Goal: Transaction & Acquisition: Book appointment/travel/reservation

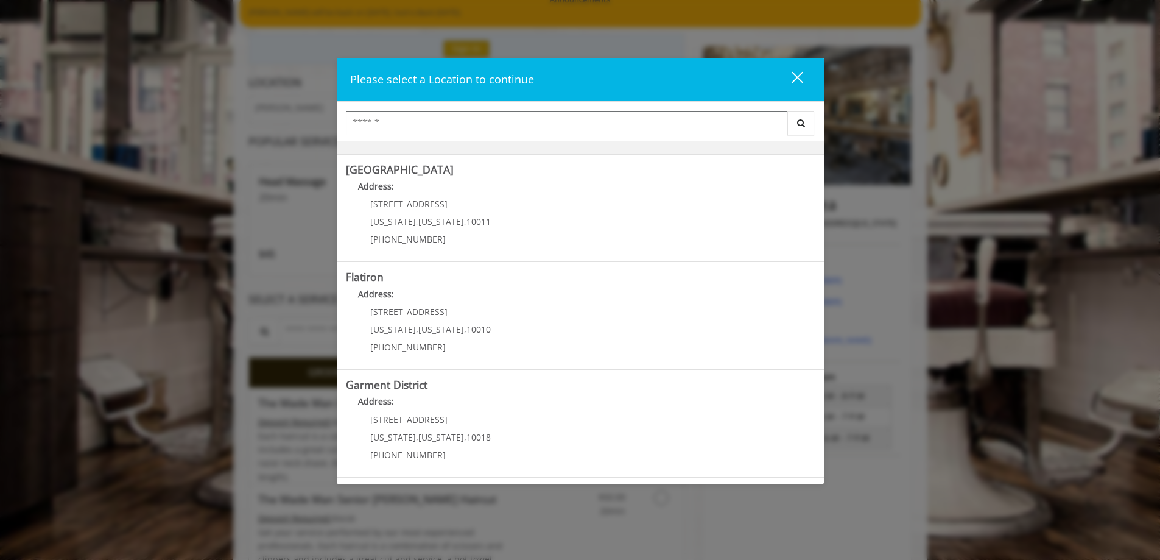
scroll to position [183, 0]
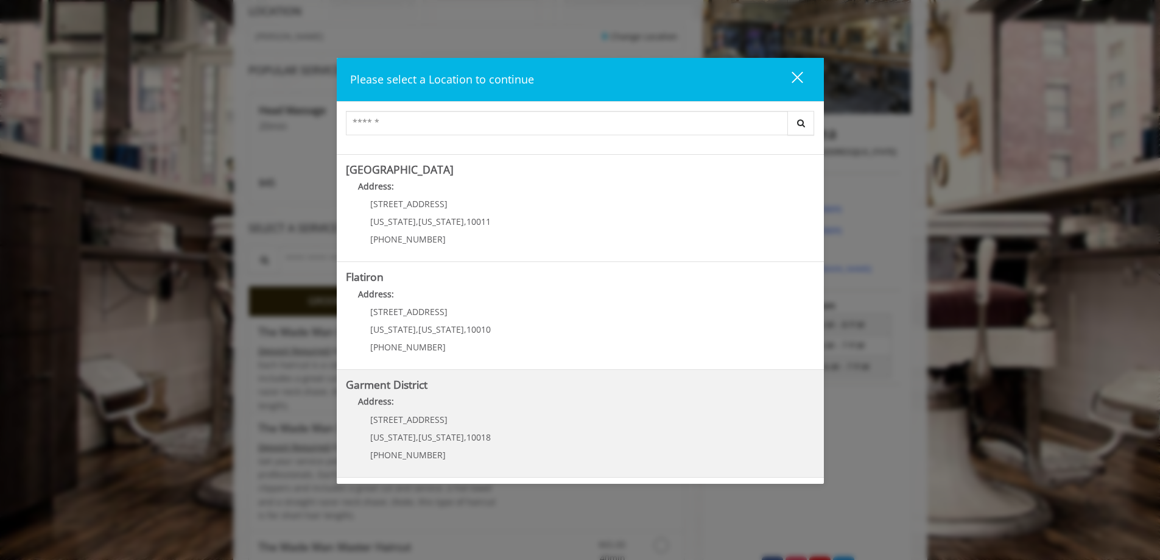
click at [413, 403] on District "Address:" at bounding box center [580, 404] width 469 height 19
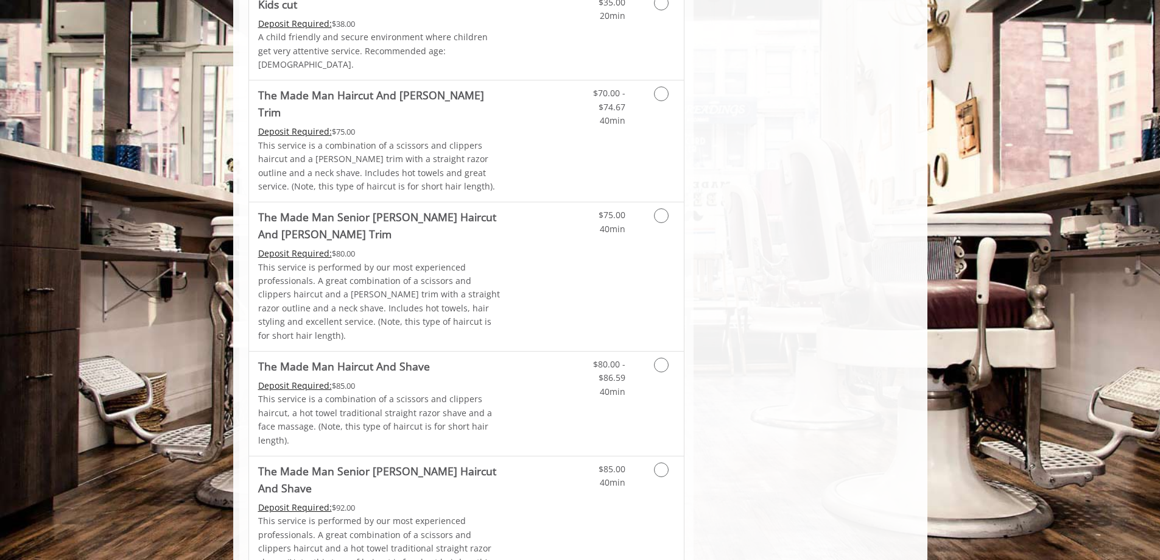
scroll to position [798, 0]
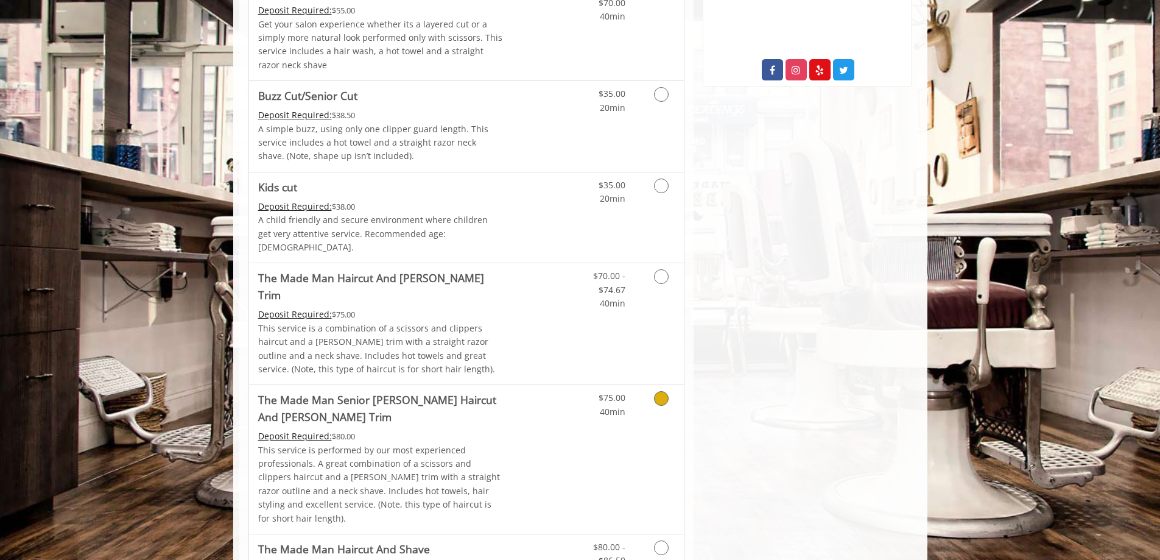
click at [473, 391] on Trim "The Made Man Senior [PERSON_NAME] Haircut And [PERSON_NAME] Trim" at bounding box center [380, 408] width 245 height 34
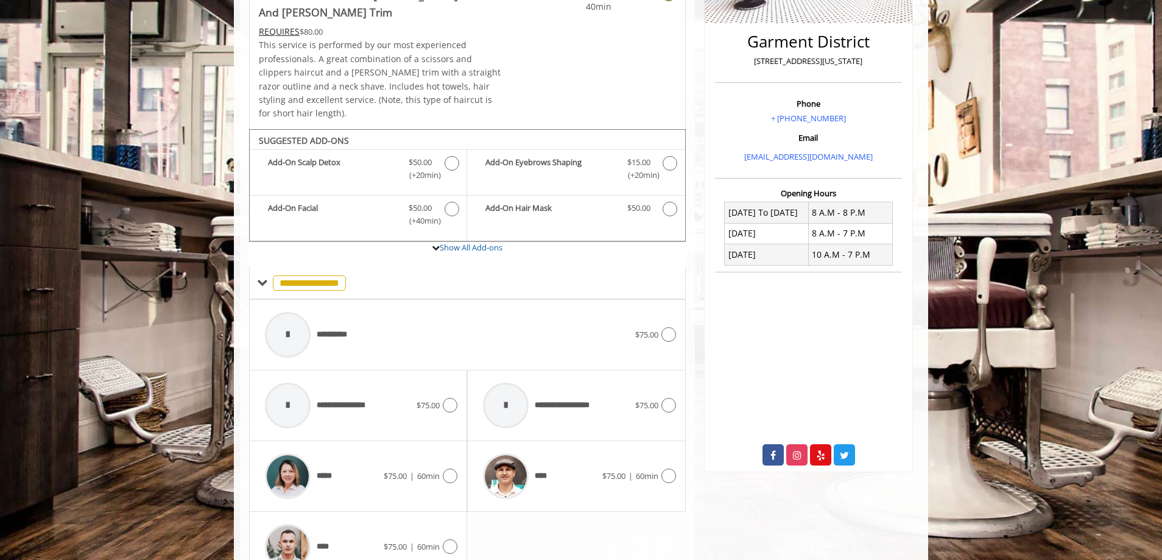
scroll to position [343, 0]
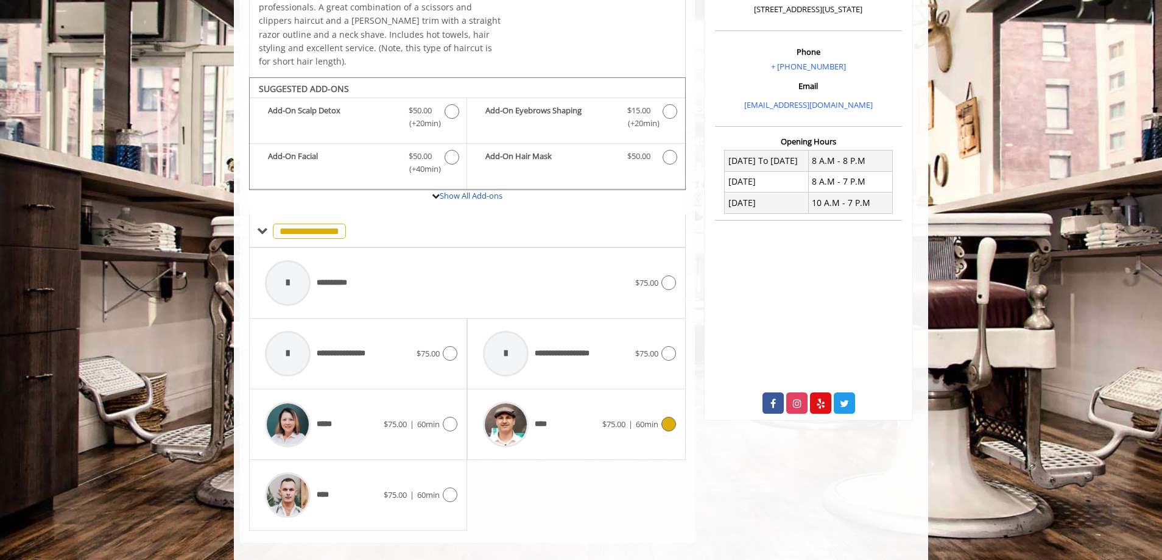
click at [671, 417] on icon at bounding box center [669, 424] width 15 height 15
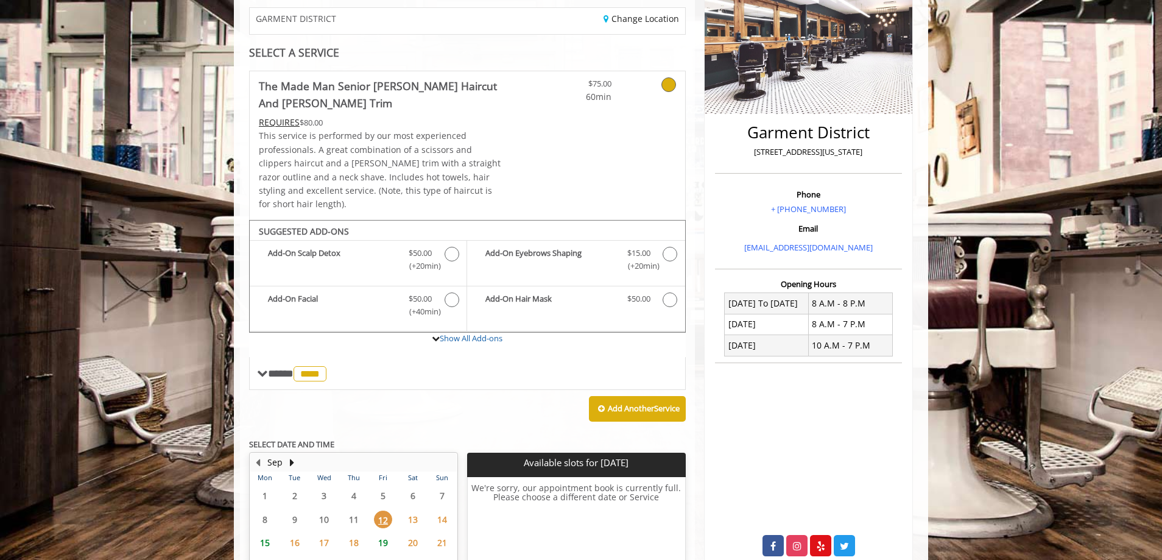
scroll to position [269, 0]
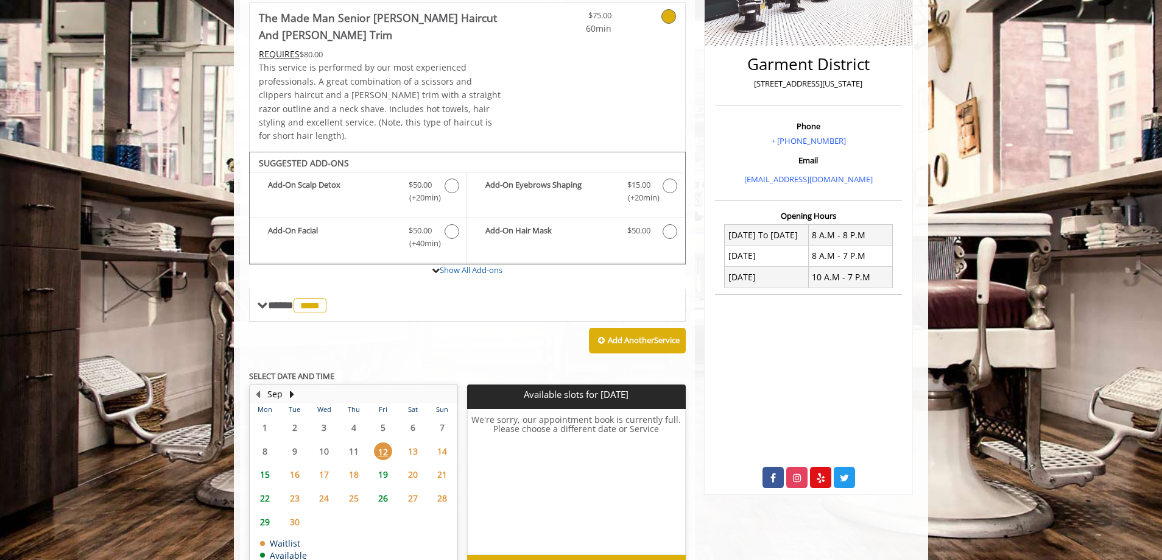
click at [266, 465] on span "15" at bounding box center [265, 474] width 18 height 18
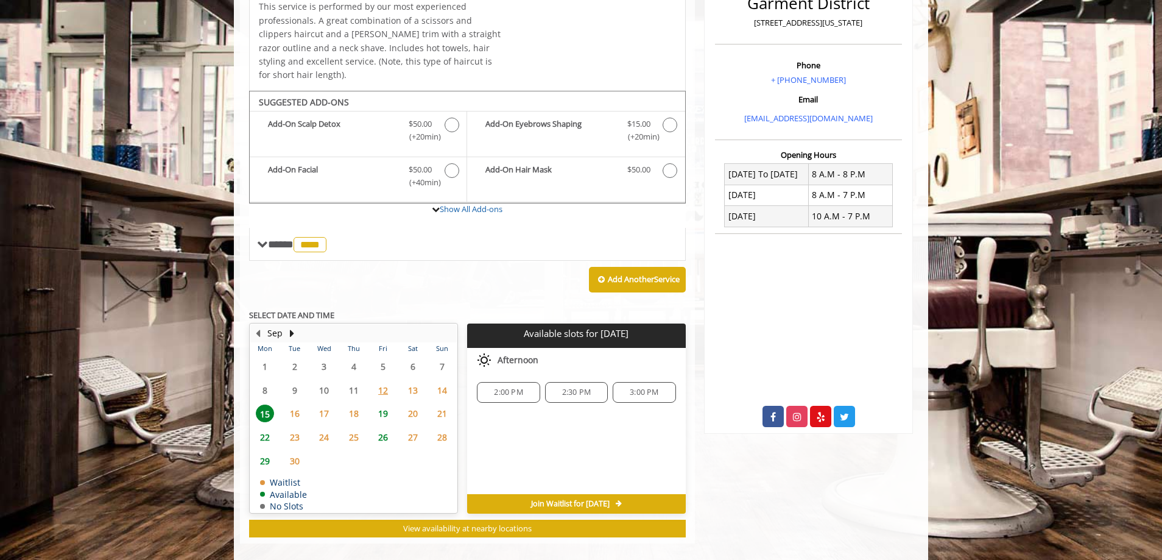
click at [569, 387] on span "2:30 PM" at bounding box center [576, 392] width 29 height 10
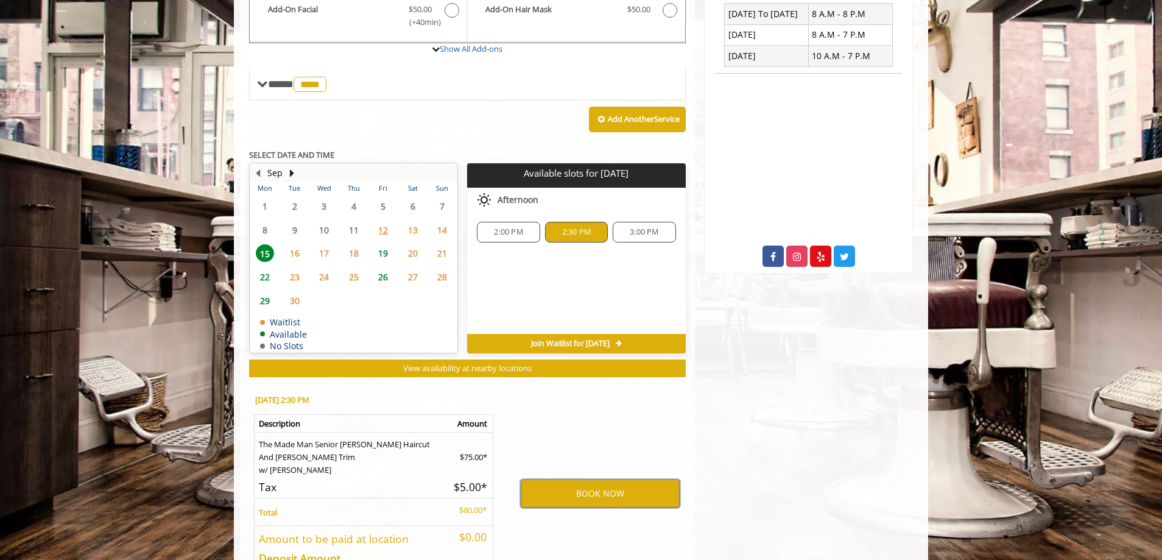
scroll to position [563, 0]
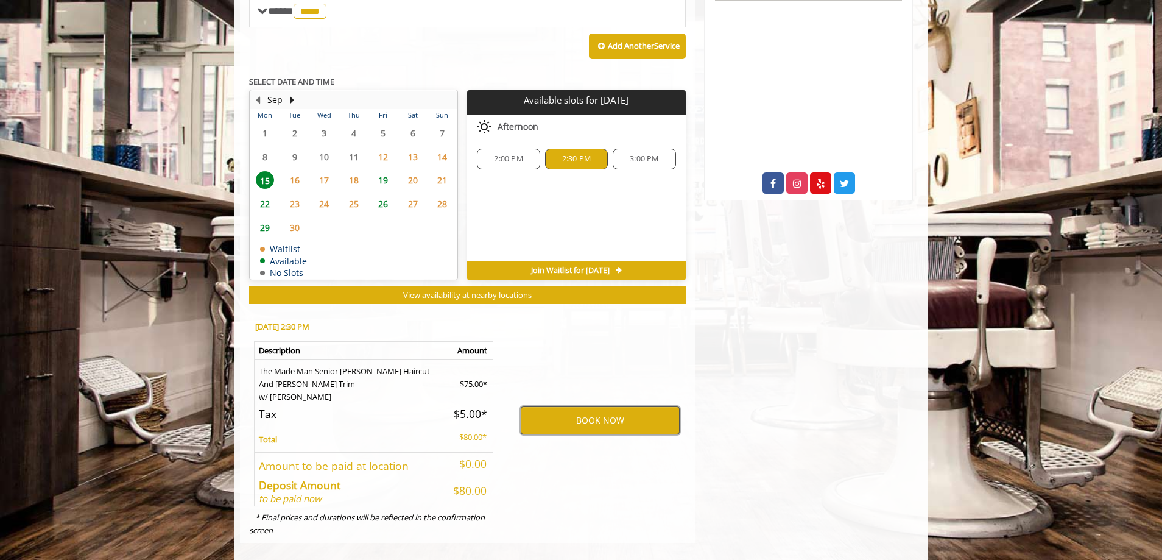
click at [574, 411] on button "BOOK NOW" at bounding box center [600, 420] width 159 height 28
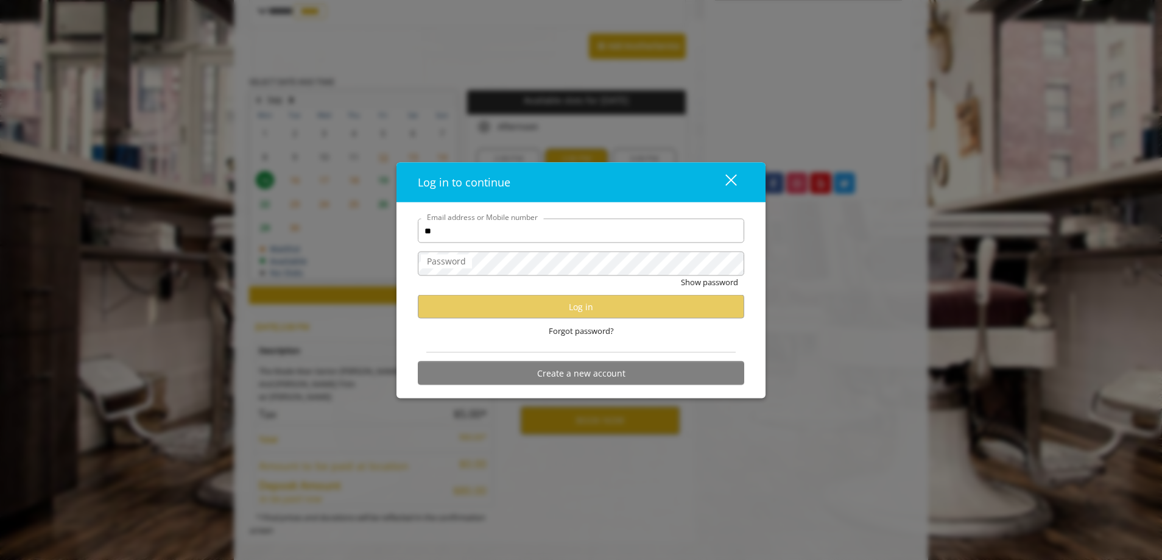
type input "*"
type input "***"
click at [612, 372] on button "Create a new account" at bounding box center [581, 373] width 327 height 24
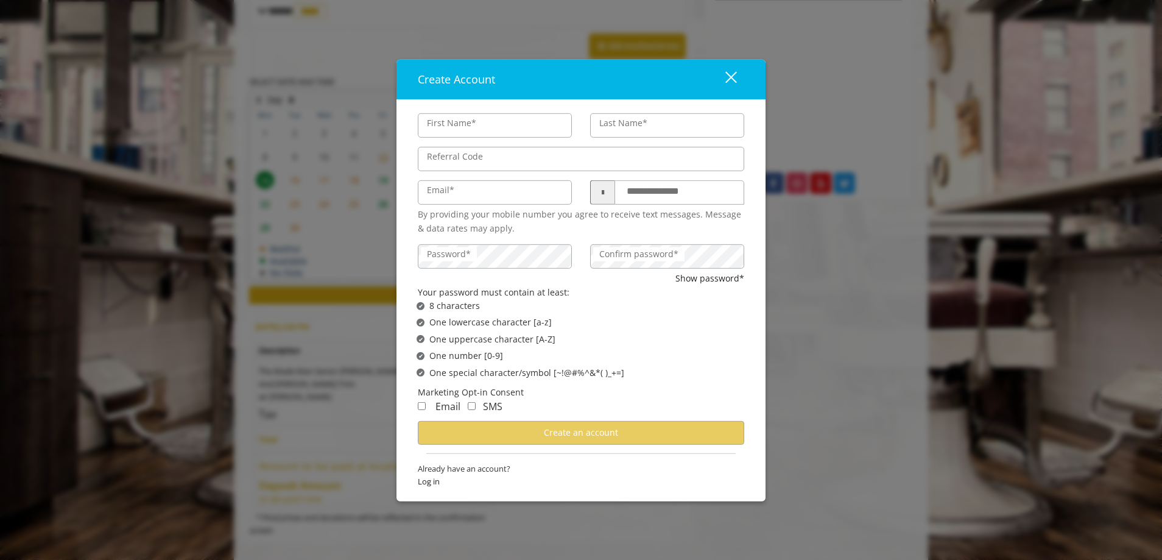
scroll to position [0, 0]
type input "******"
type input "*****"
click at [499, 196] on input "Email*" at bounding box center [495, 192] width 154 height 24
type input "**********"
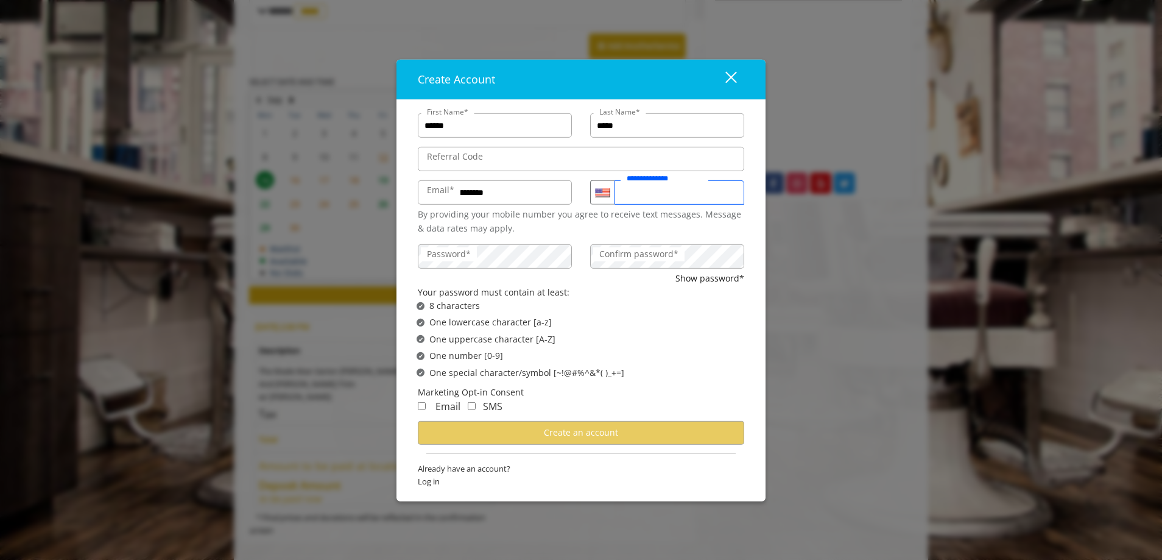
type input "**********"
click at [547, 228] on div "By providing your mobile number you agree to receive text messages. Message & d…" at bounding box center [581, 221] width 327 height 27
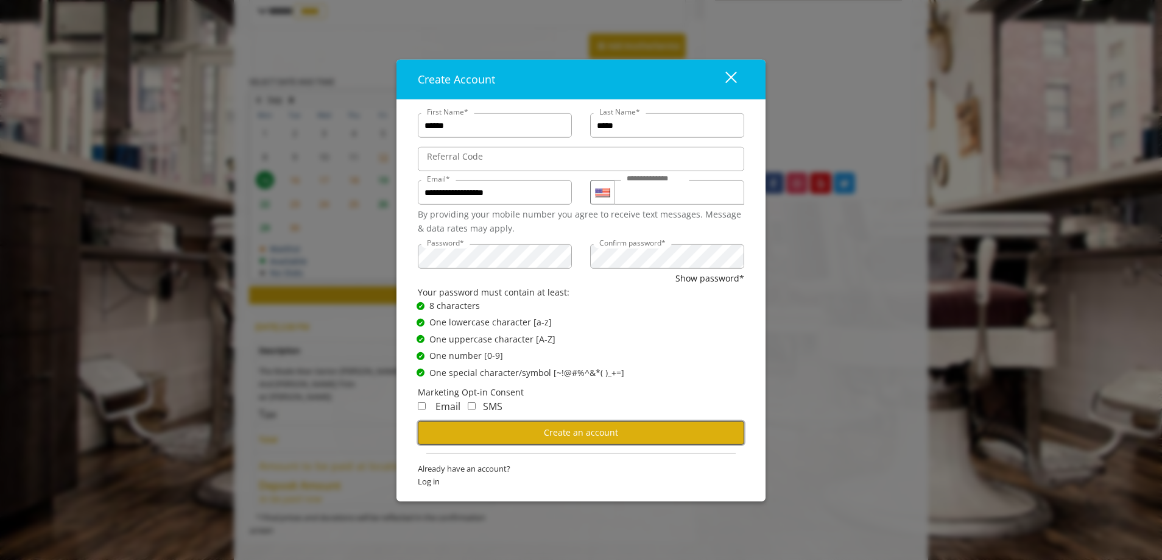
click at [470, 429] on button "Create an account" at bounding box center [581, 433] width 327 height 24
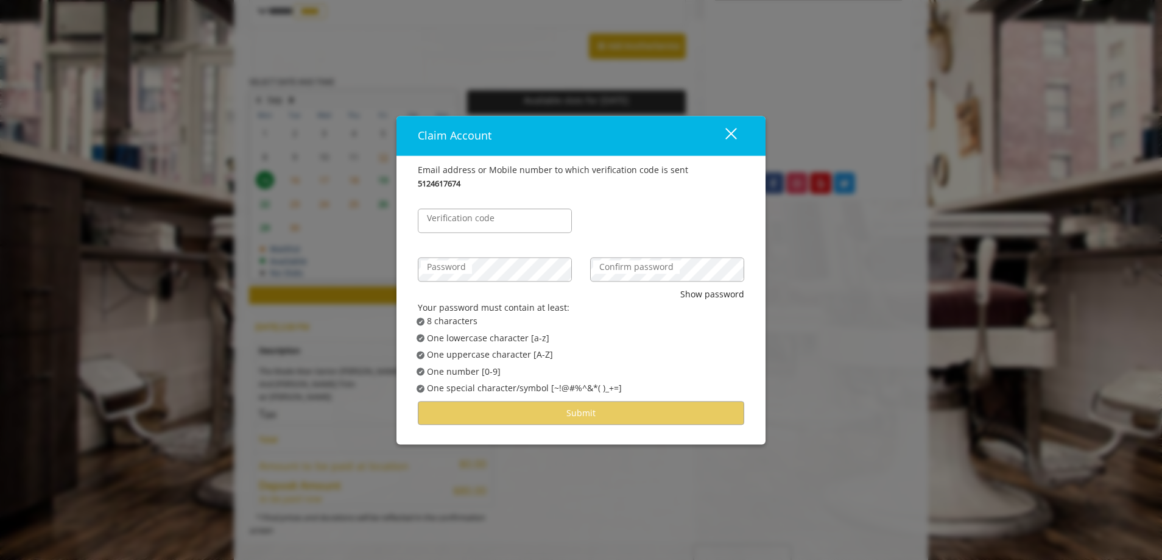
click at [464, 225] on label "Verification code" at bounding box center [461, 217] width 80 height 13
click at [464, 225] on input "Verification code" at bounding box center [495, 220] width 154 height 24
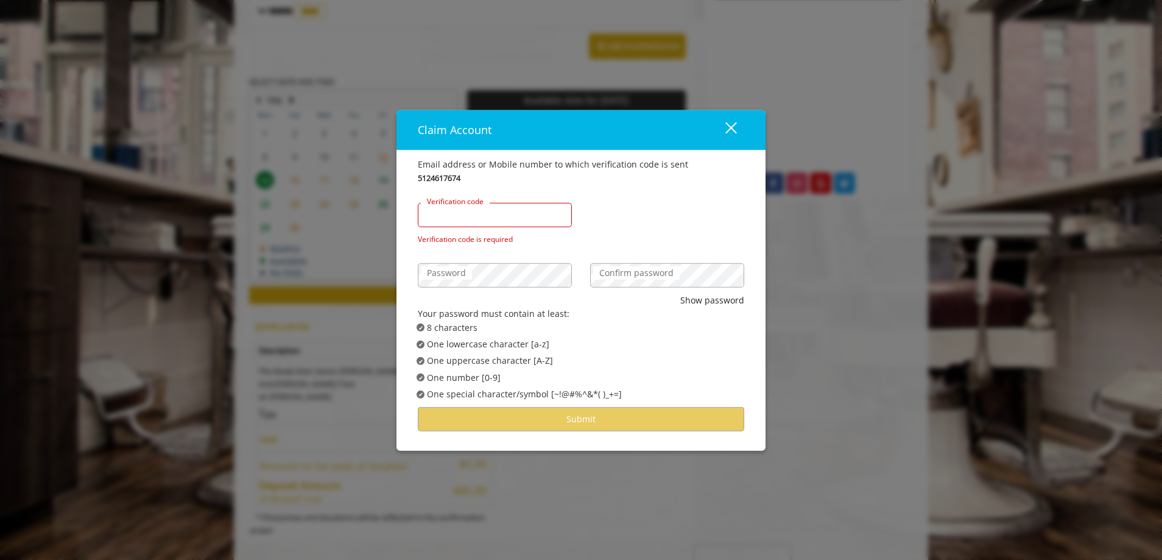
click at [492, 222] on input "Verification code" at bounding box center [495, 214] width 154 height 24
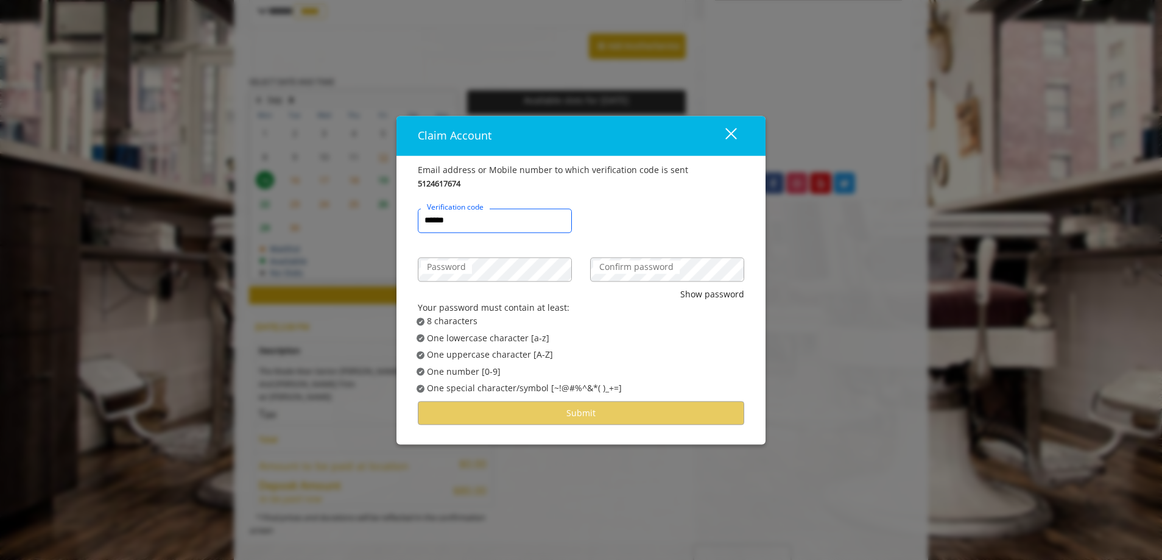
type input "******"
click at [468, 270] on label "Password" at bounding box center [446, 266] width 51 height 13
click at [609, 270] on label "Confirm password" at bounding box center [636, 266] width 87 height 13
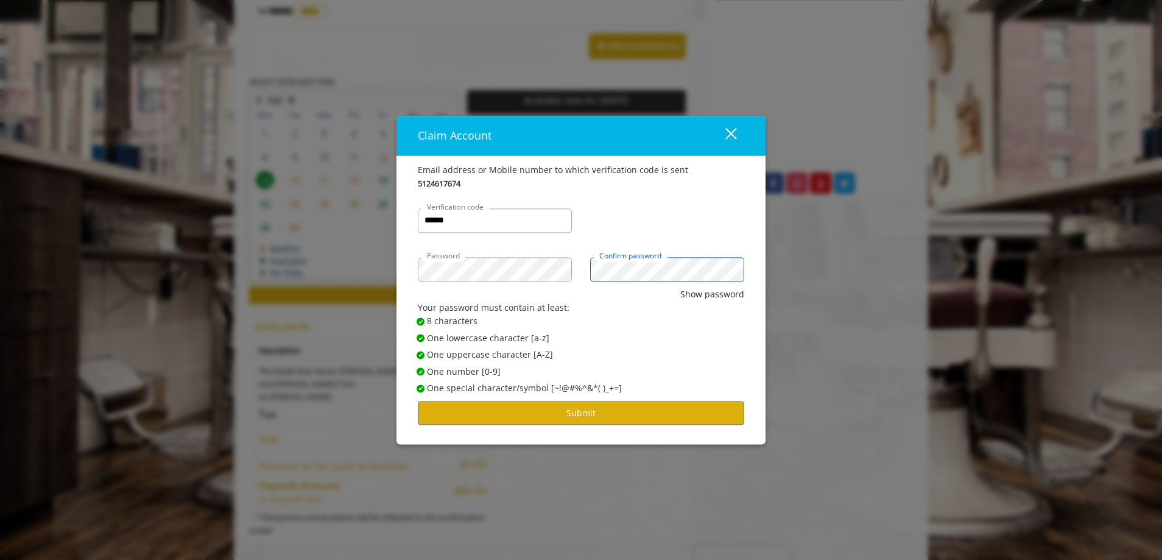
click at [680, 288] on button "Show password" at bounding box center [712, 294] width 64 height 13
click at [568, 412] on button "Submit" at bounding box center [581, 413] width 327 height 24
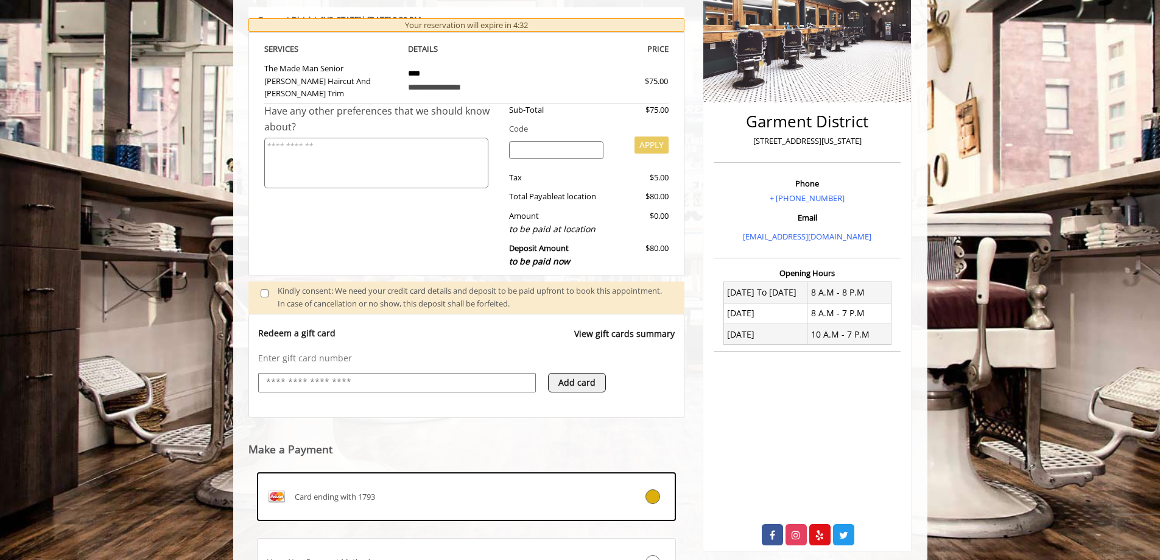
scroll to position [190, 0]
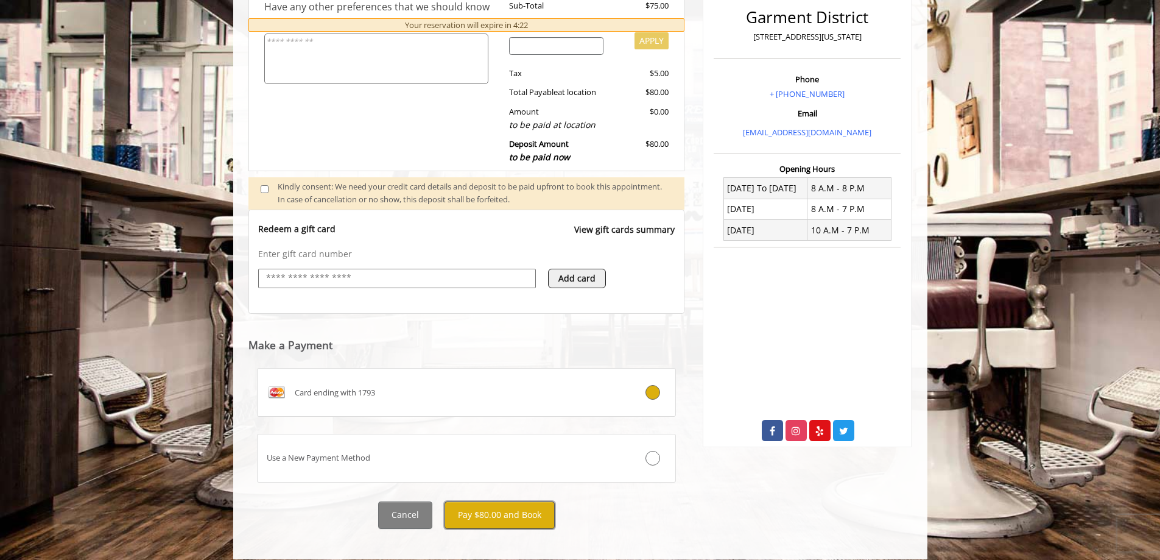
click at [520, 509] on button "Pay $80.00 and Book" at bounding box center [500, 514] width 110 height 27
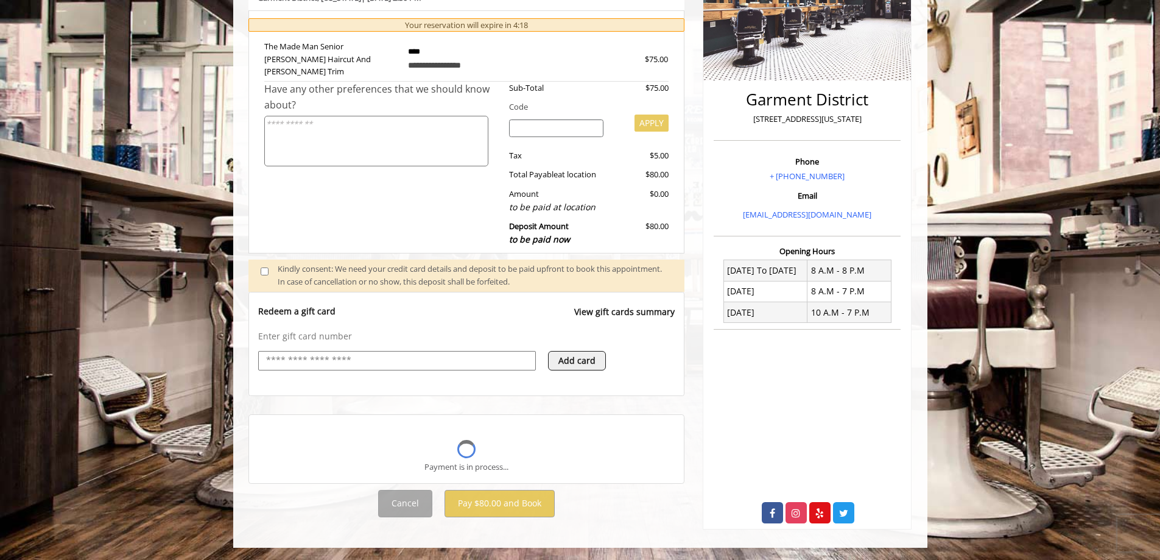
scroll to position [217, 0]
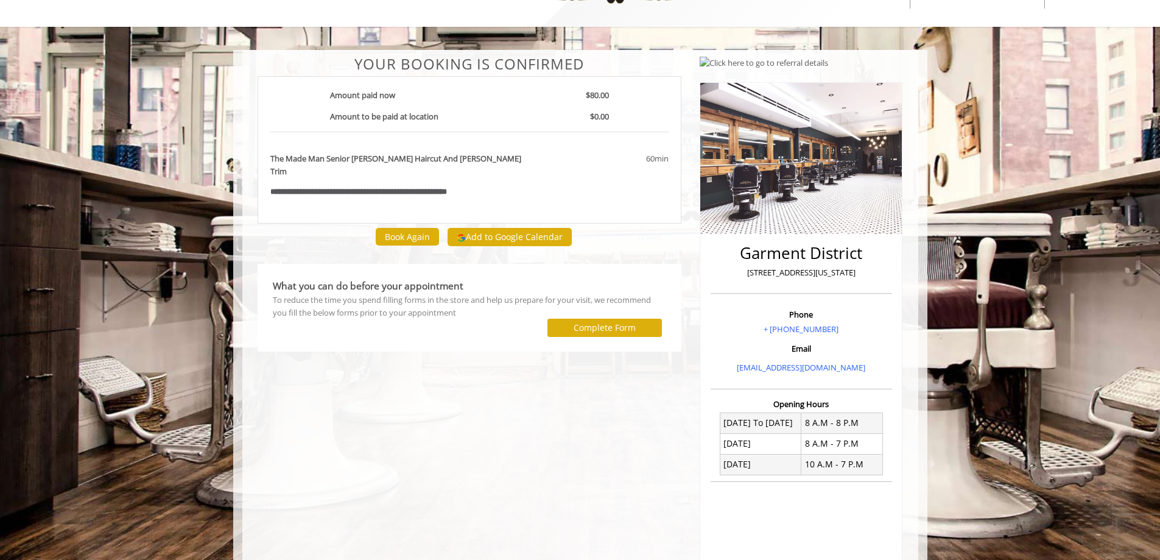
scroll to position [122, 0]
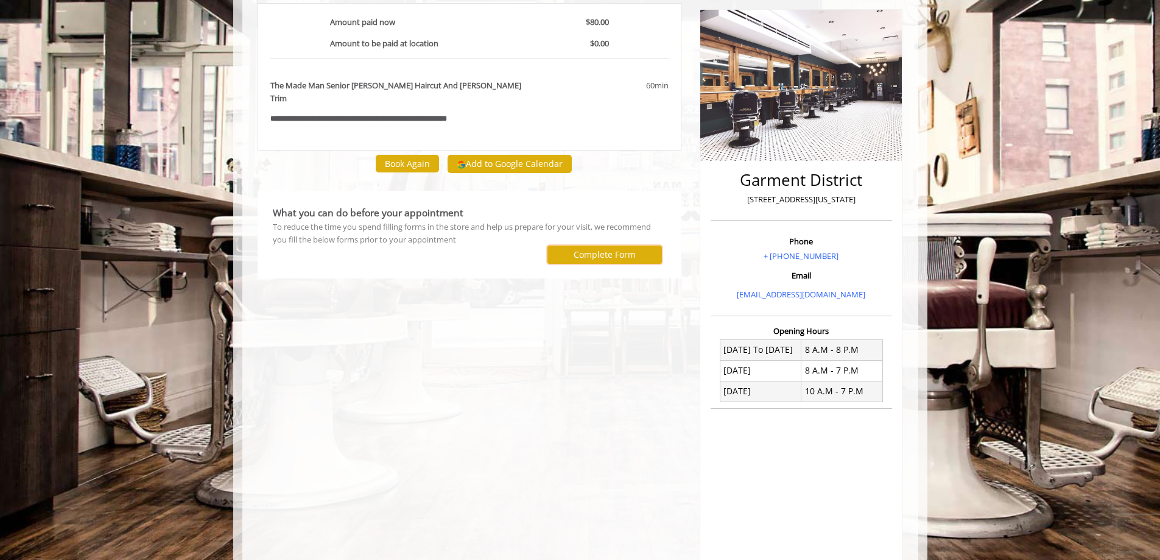
click at [584, 250] on label "Complete Form" at bounding box center [605, 255] width 62 height 10
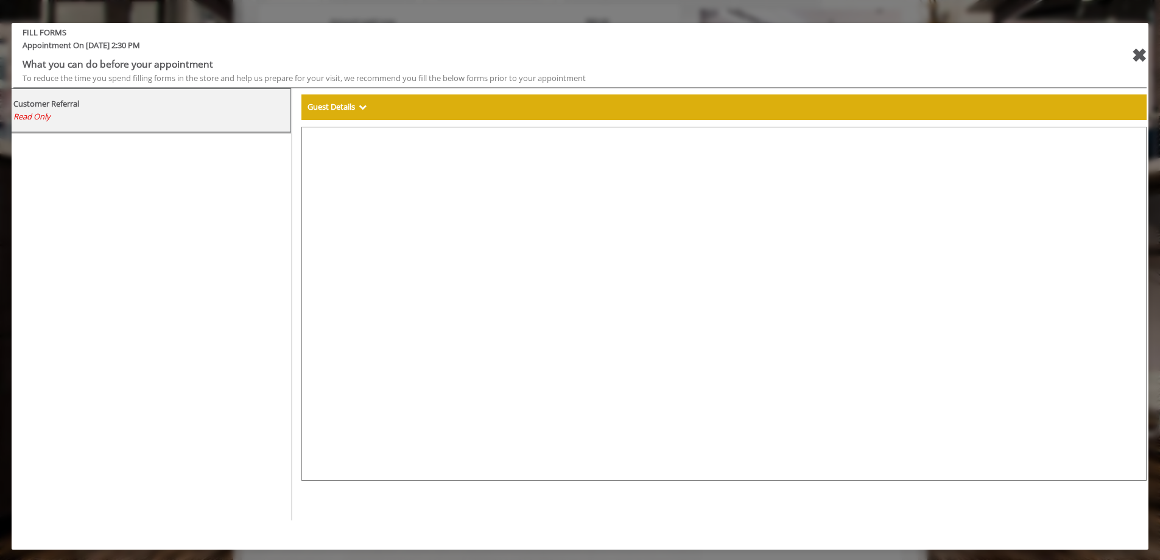
select select "***"
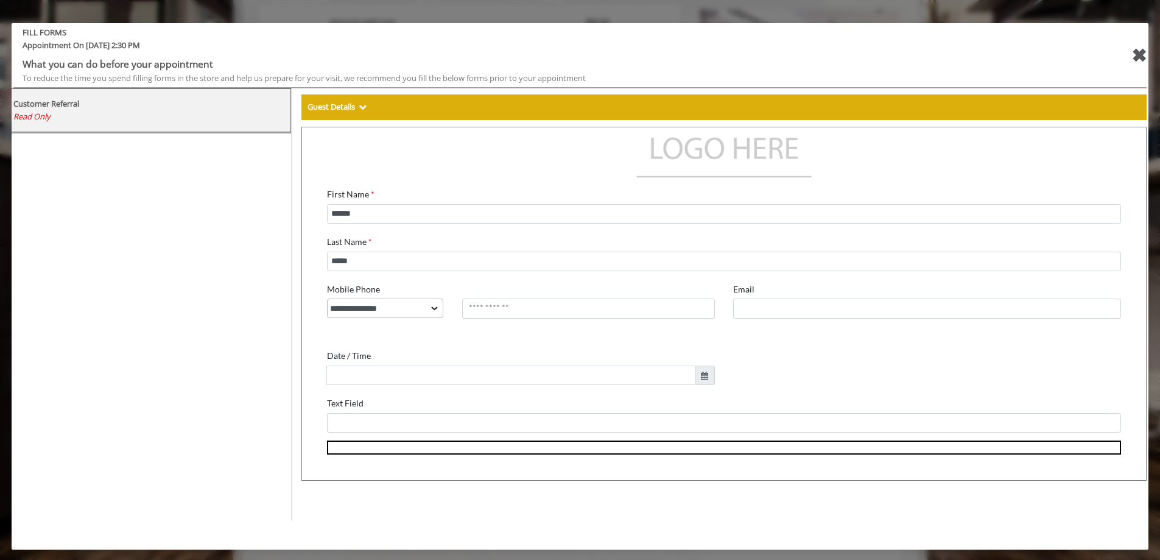
scroll to position [0, 0]
